Goal: Task Accomplishment & Management: Manage account settings

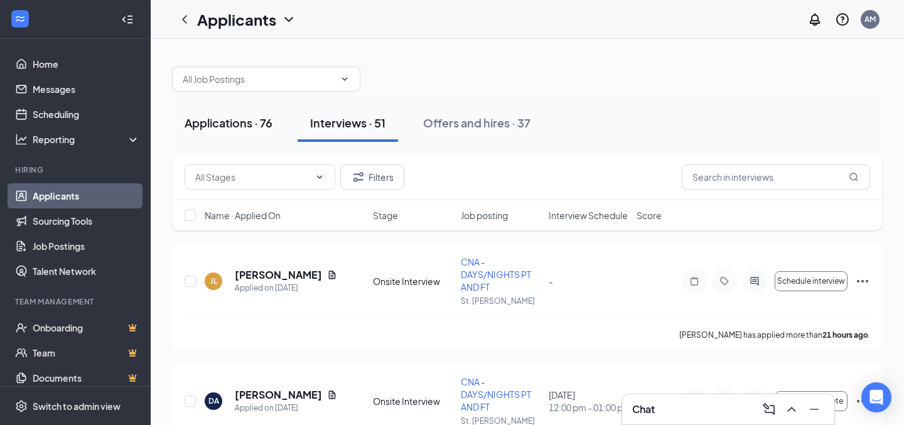
click at [240, 121] on div "Applications · 76" at bounding box center [229, 123] width 88 height 16
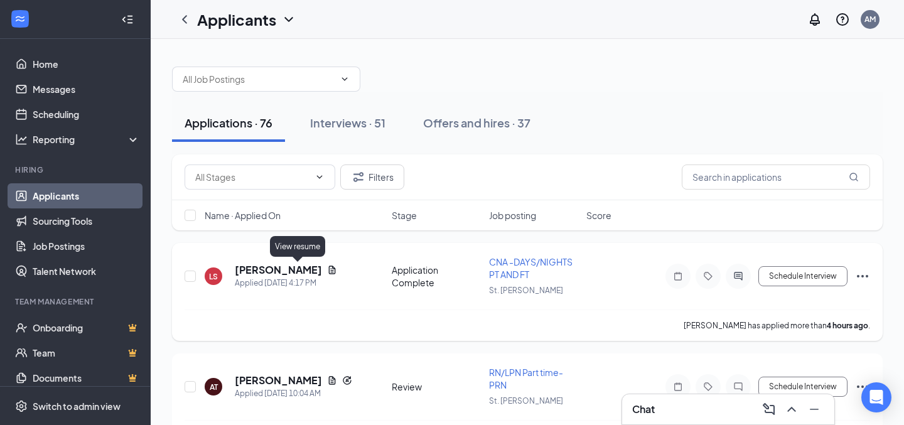
click at [329, 271] on icon "Document" at bounding box center [332, 270] width 7 height 8
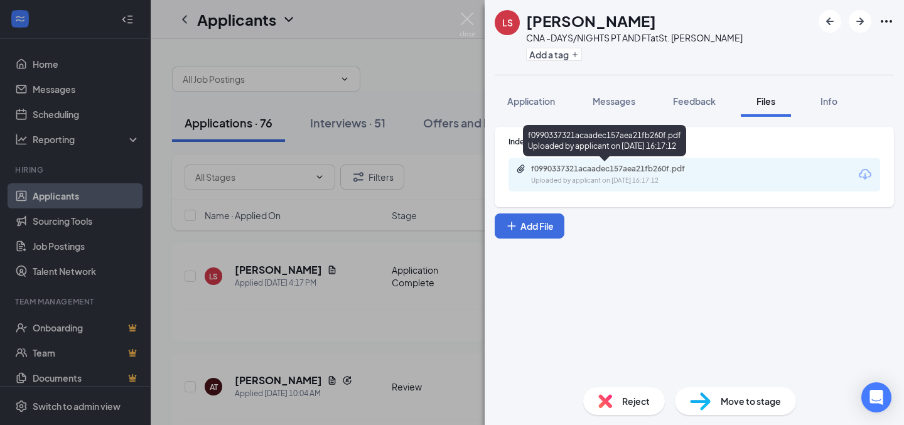
click at [658, 180] on div "Uploaded by applicant on [DATE] 16:17:12" at bounding box center [625, 181] width 188 height 10
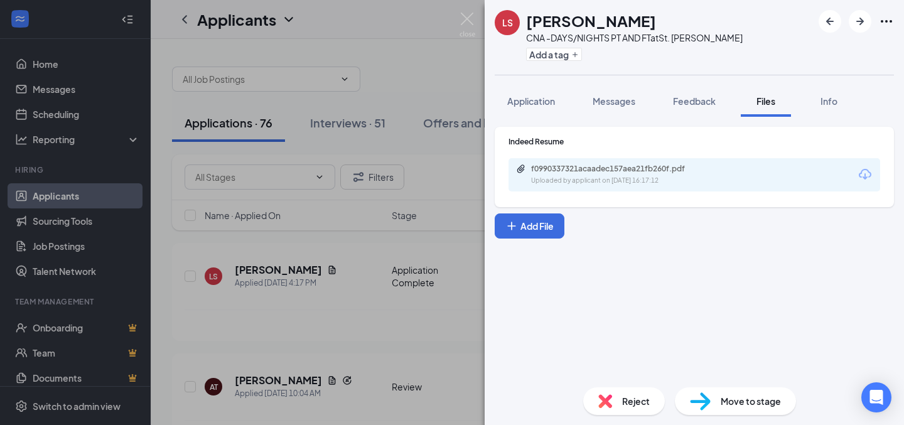
click at [437, 71] on div "LS [PERSON_NAME] CNA -DAYS/NIGHTS PT AND FT at [GEOGRAPHIC_DATA][PERSON_NAME] A…" at bounding box center [452, 212] width 904 height 425
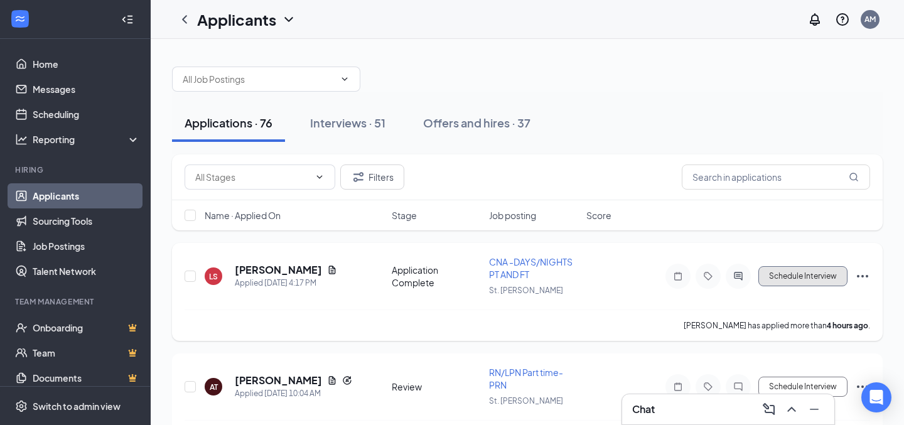
click at [829, 276] on button "Schedule Interview" at bounding box center [803, 276] width 89 height 20
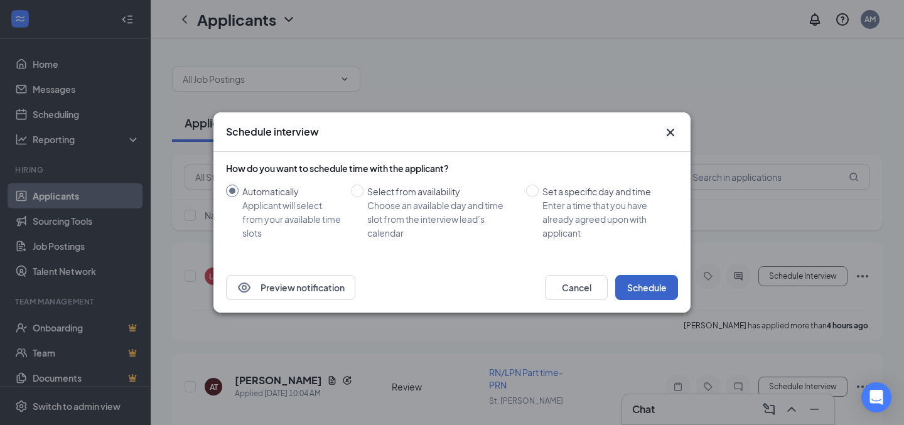
click at [637, 280] on button "Schedule" at bounding box center [646, 287] width 63 height 25
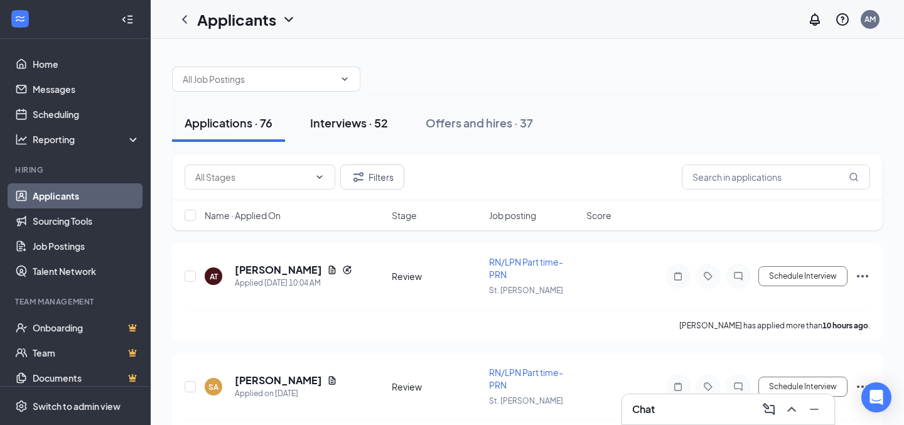
click at [348, 124] on div "Interviews · 52" at bounding box center [349, 123] width 78 height 16
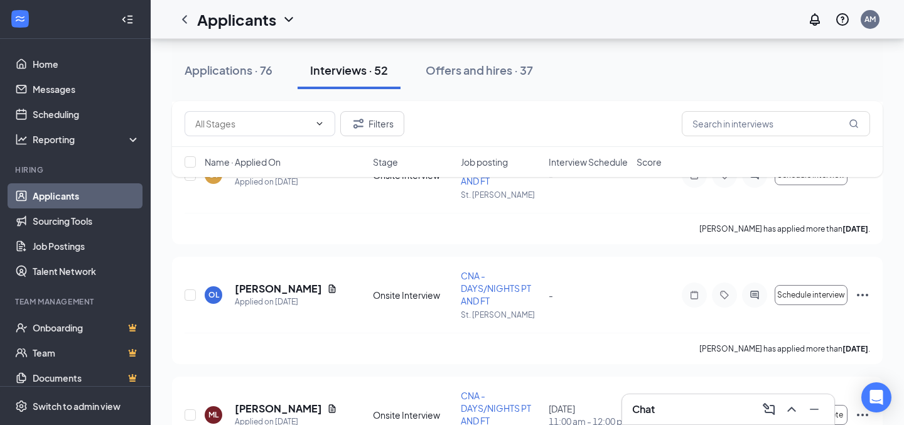
scroll to position [1306, 0]
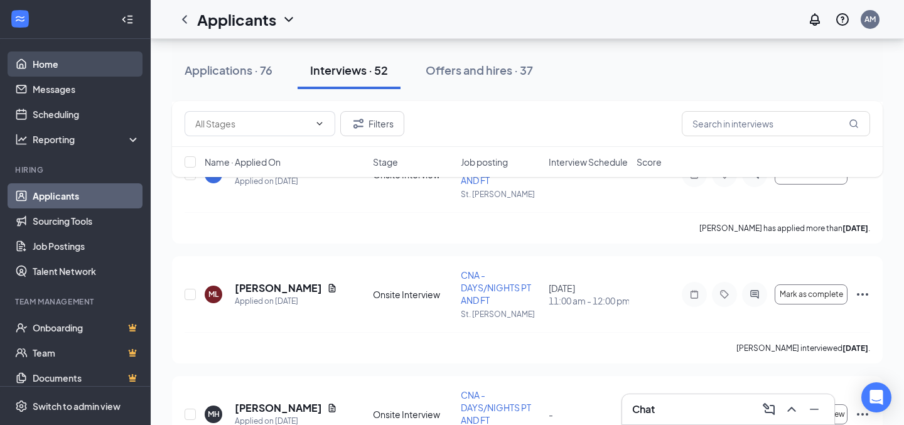
click at [75, 60] on link "Home" at bounding box center [86, 63] width 107 height 25
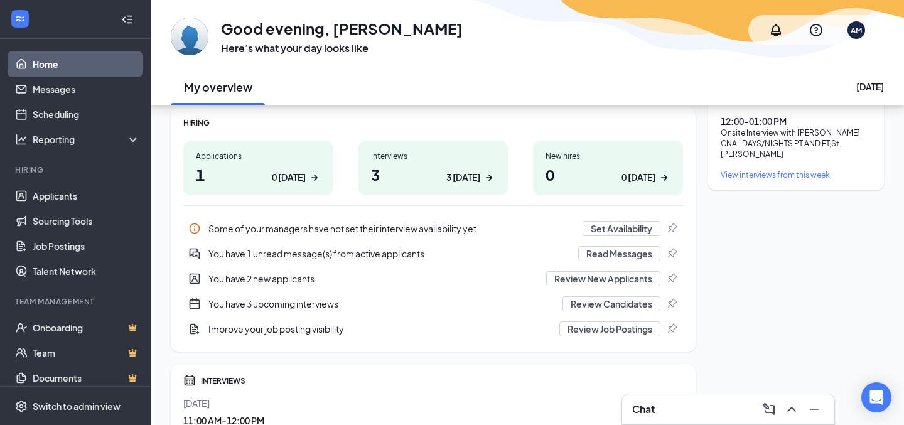
scroll to position [62, 0]
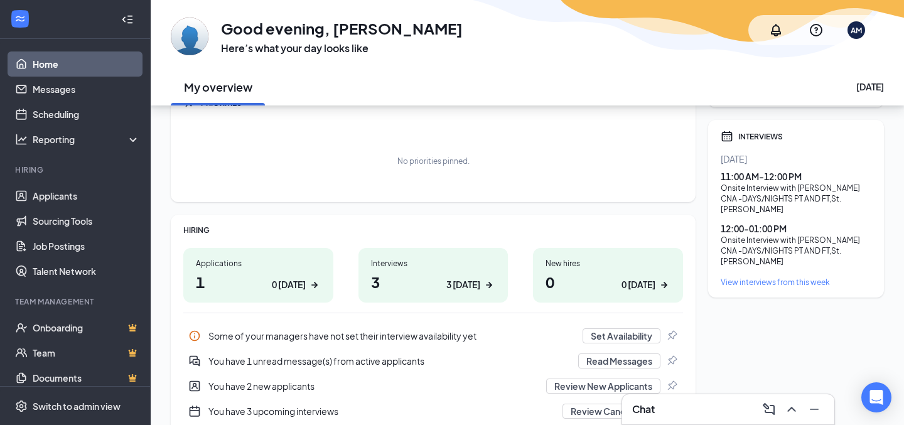
click at [455, 285] on div "3 [DATE]" at bounding box center [463, 284] width 34 height 13
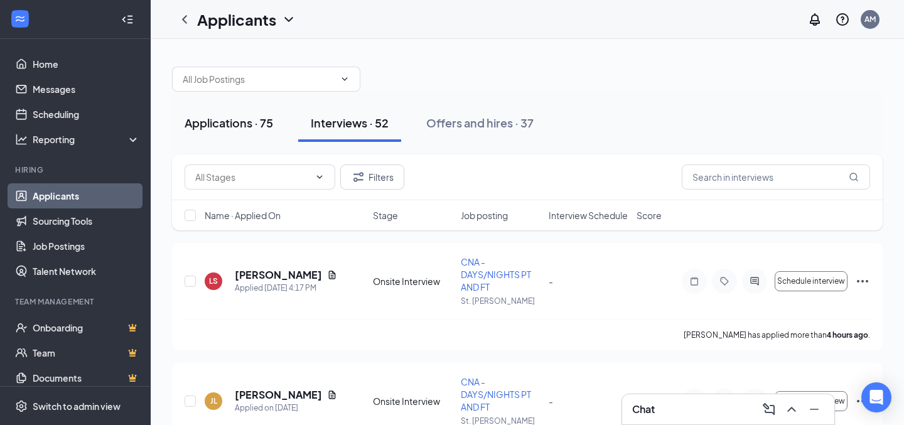
click at [238, 117] on div "Applications · 75" at bounding box center [229, 123] width 89 height 16
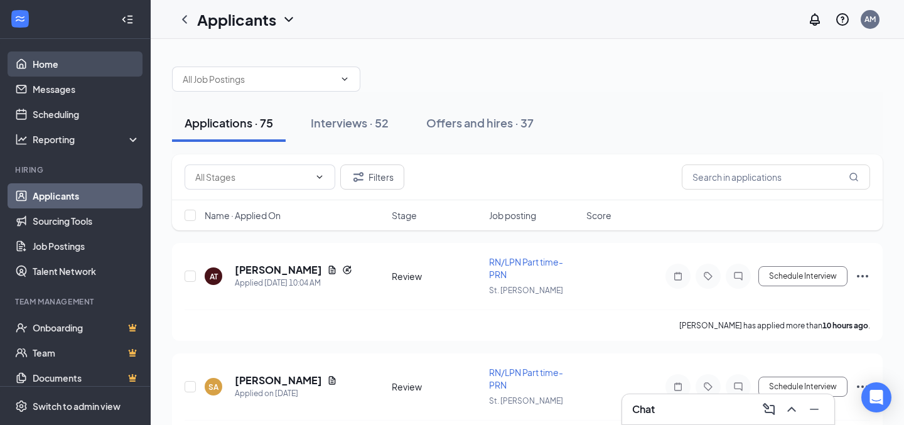
click at [48, 62] on link "Home" at bounding box center [86, 63] width 107 height 25
